Goal: Find contact information: Obtain details needed to contact an individual or organization

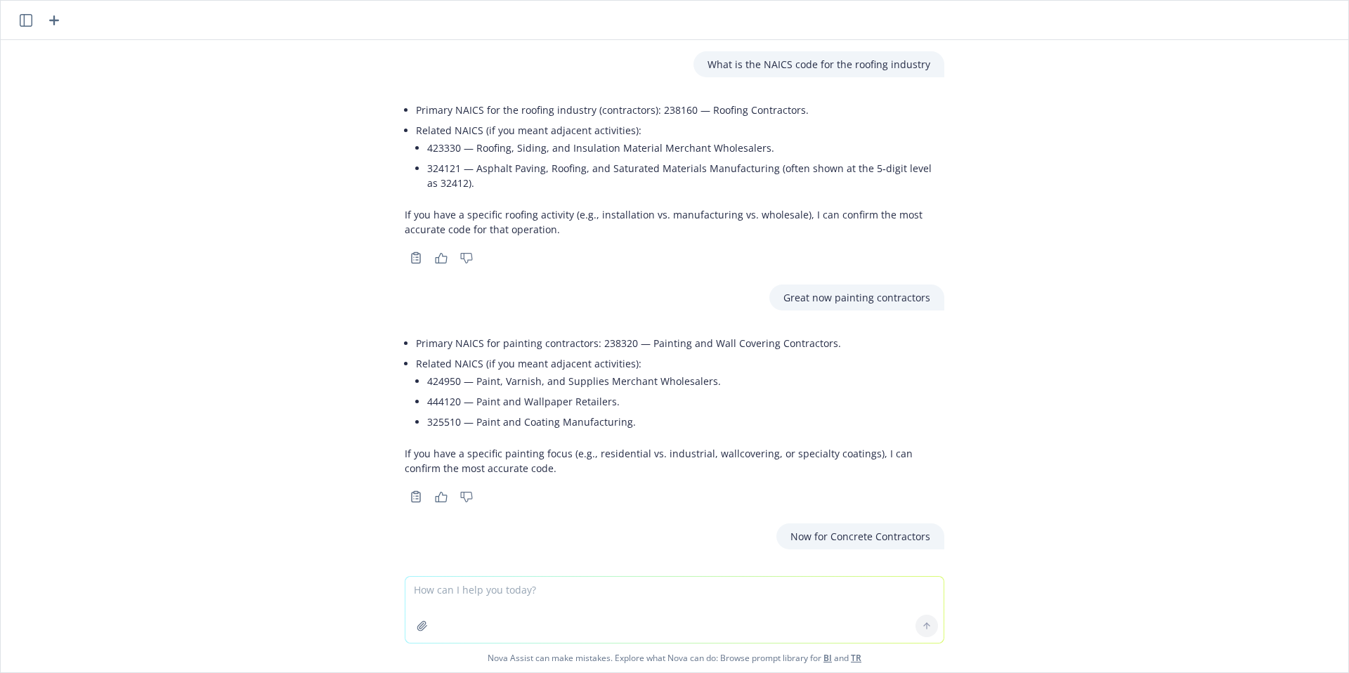
scroll to position [805, 0]
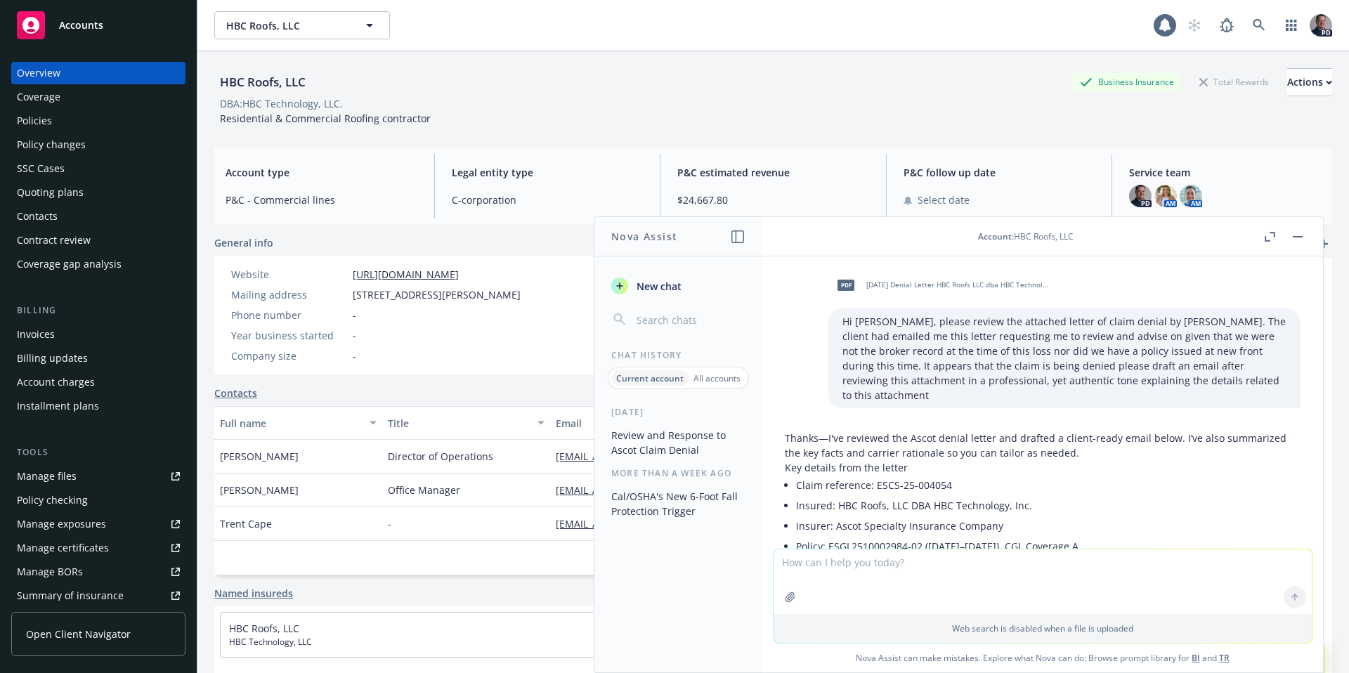
scroll to position [911, 0]
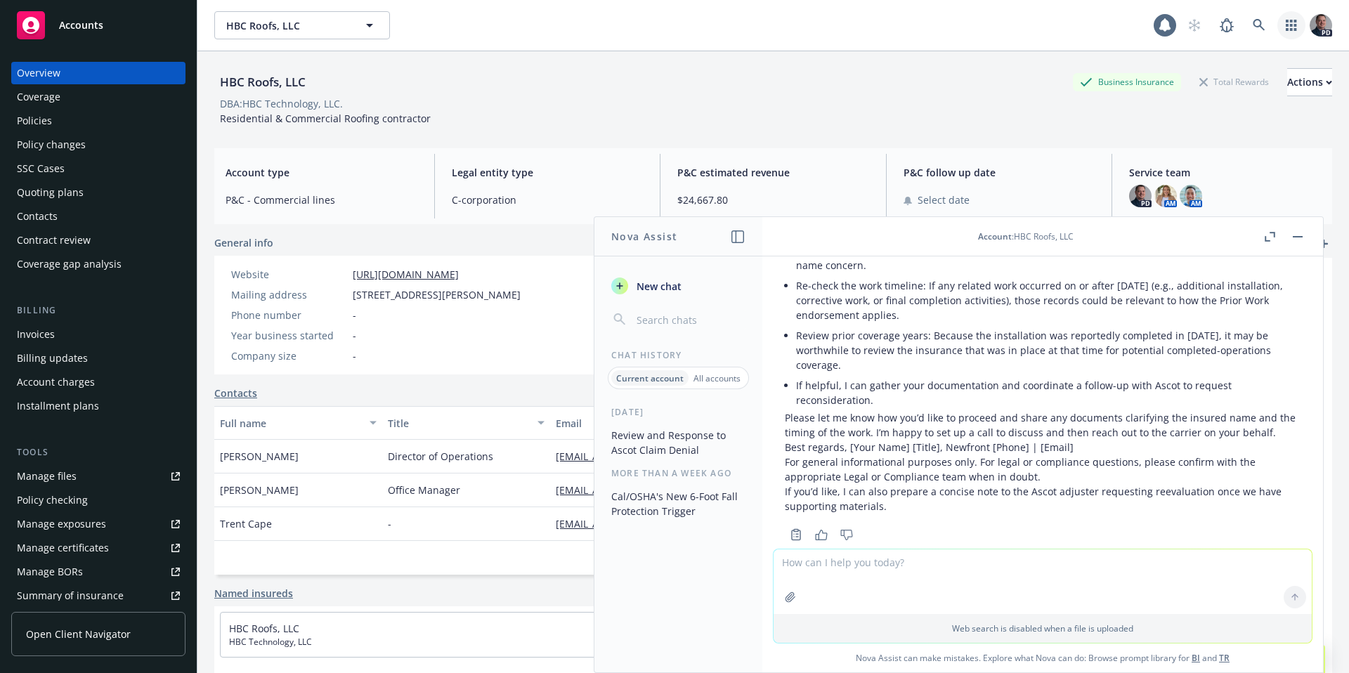
click at [1277, 27] on link "button" at bounding box center [1291, 25] width 28 height 28
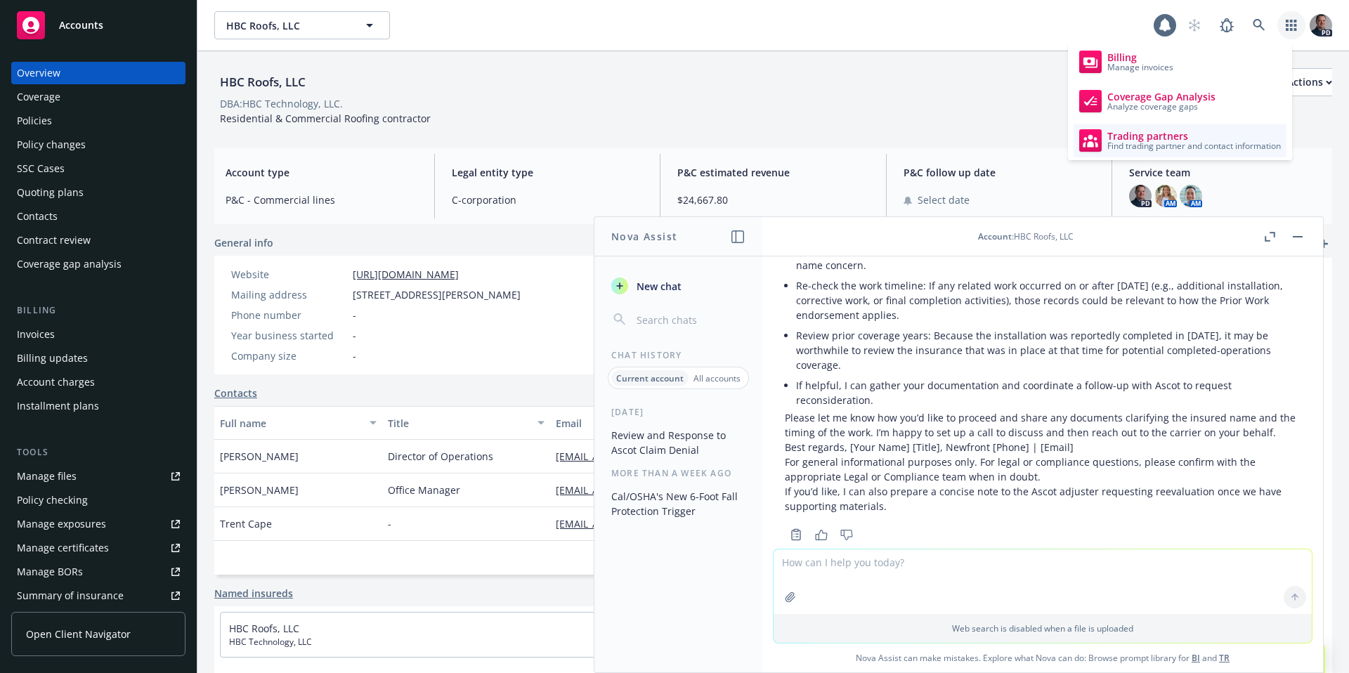
click at [1174, 133] on span "Trading partners" at bounding box center [1194, 136] width 174 height 11
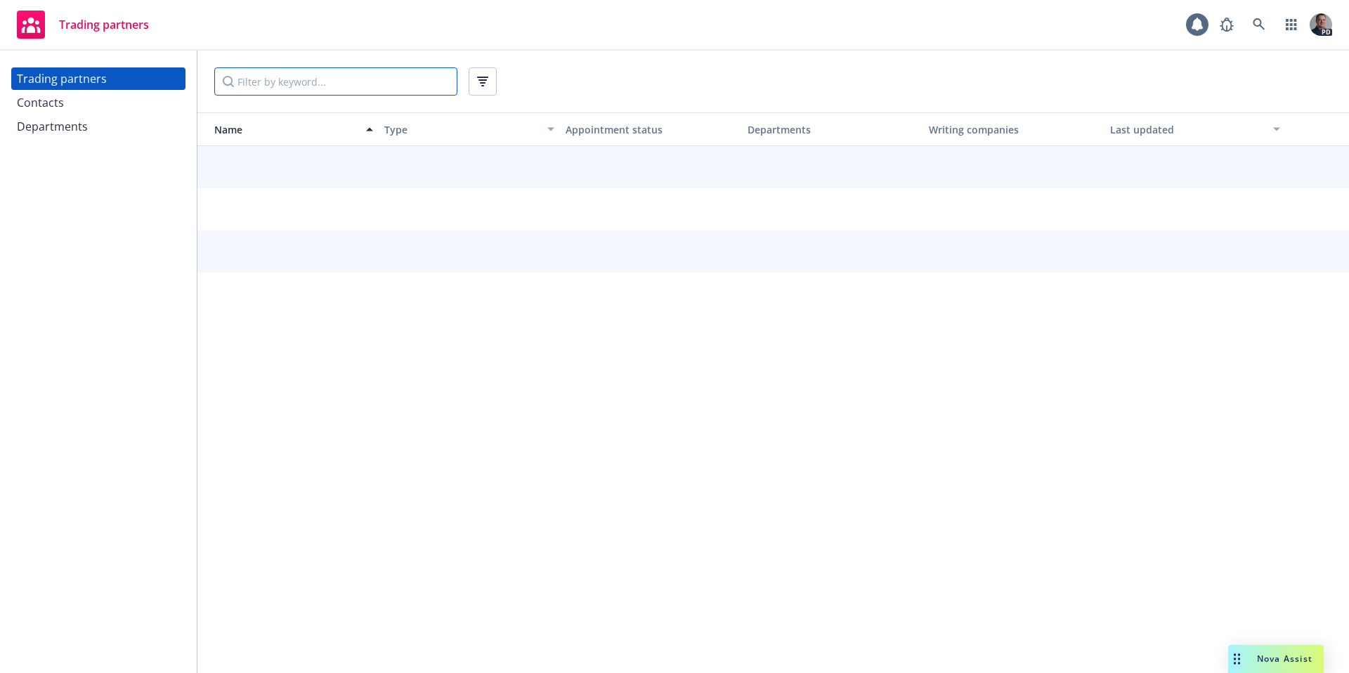
click at [337, 84] on input "Filter by keyword..." at bounding box center [335, 81] width 243 height 28
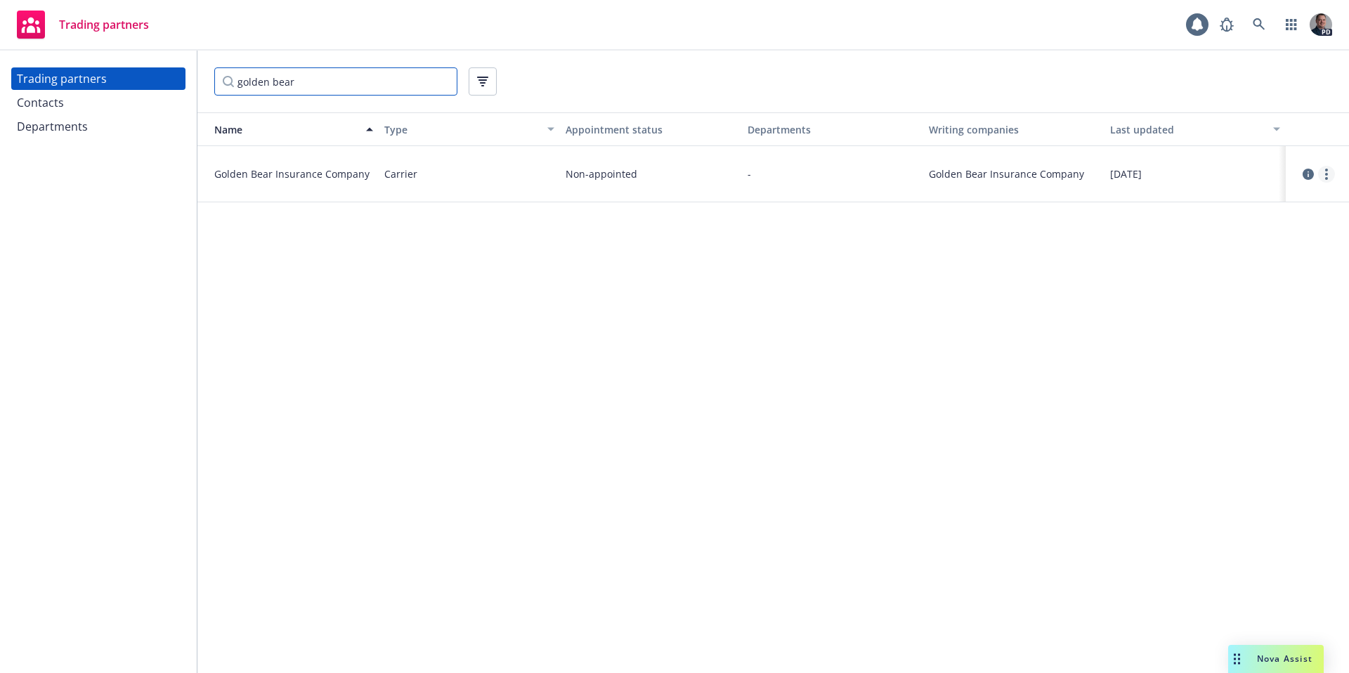
type input "golden bear"
click at [1329, 174] on link "more" at bounding box center [1326, 174] width 17 height 17
click at [1253, 207] on link "View contacts" at bounding box center [1255, 203] width 157 height 28
